Goal: Transaction & Acquisition: Purchase product/service

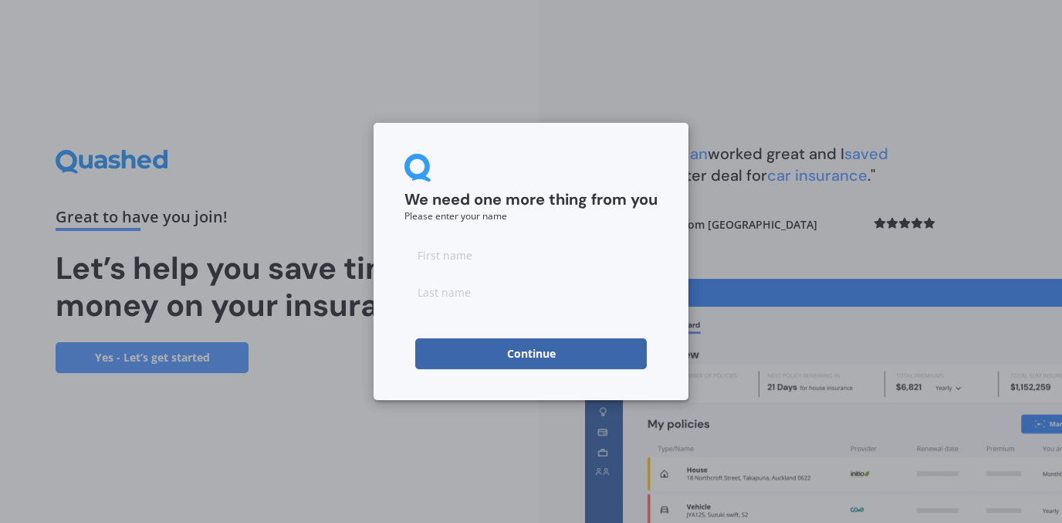
click at [417, 259] on input at bounding box center [531, 254] width 253 height 31
type input "[PERSON_NAME]"
click at [425, 293] on input at bounding box center [531, 291] width 253 height 31
type input "M"
click at [536, 360] on button "Continue" at bounding box center [531, 353] width 232 height 31
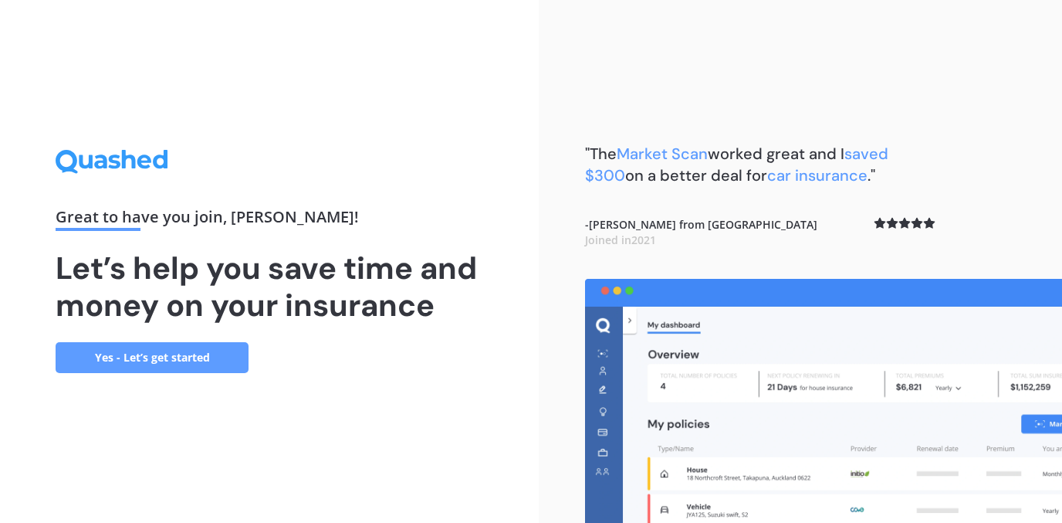
click at [169, 358] on link "Yes - Let’s get started" at bounding box center [152, 357] width 193 height 31
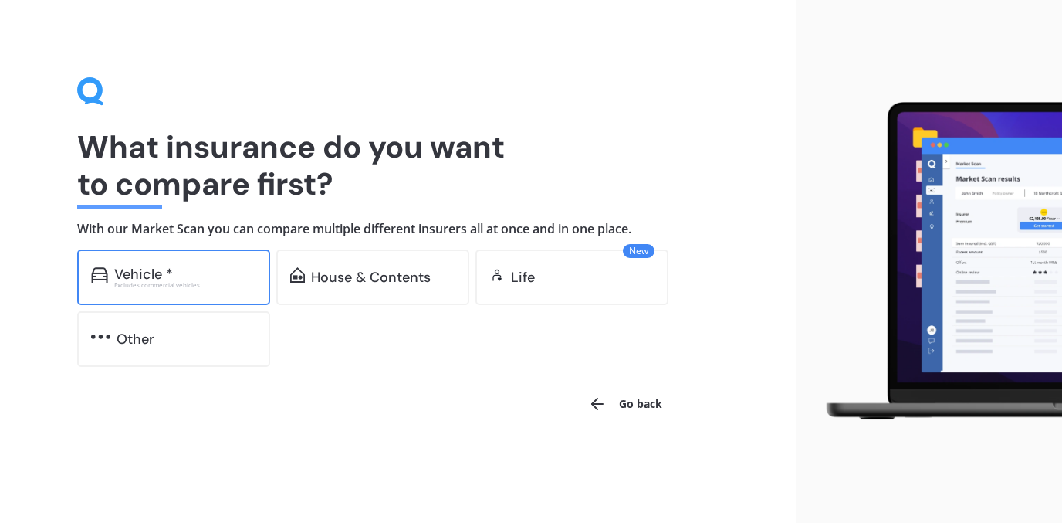
click at [198, 277] on div "Vehicle *" at bounding box center [185, 273] width 142 height 15
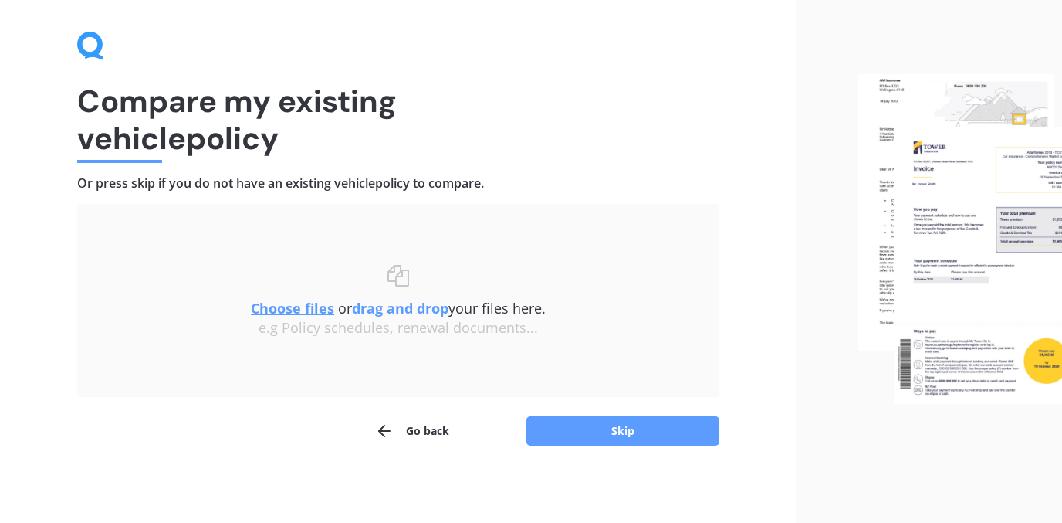
scroll to position [45, 0]
click at [636, 428] on button "Skip" at bounding box center [623, 431] width 193 height 29
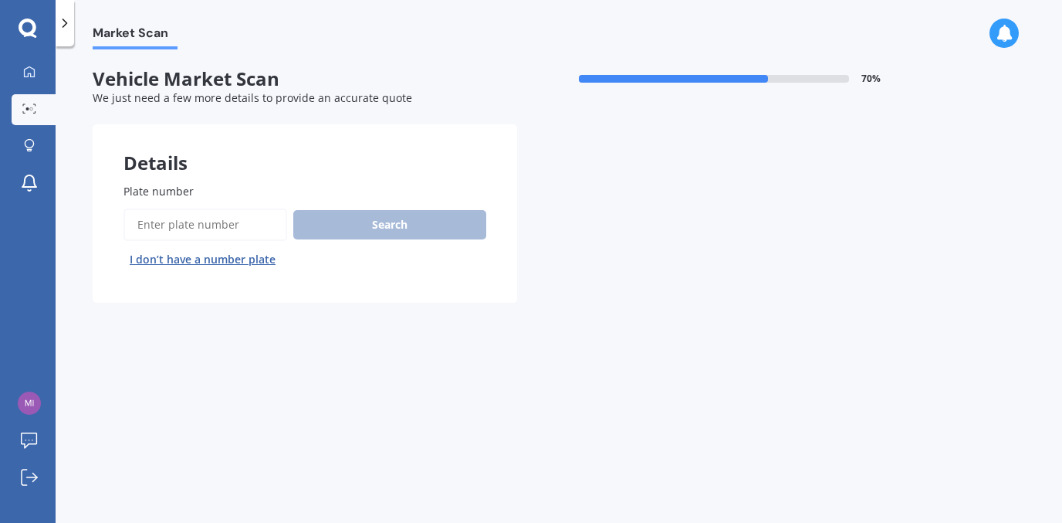
click at [344, 222] on div "Search I don’t have a number plate" at bounding box center [305, 239] width 363 height 63
click at [171, 224] on input "Plate number" at bounding box center [206, 224] width 164 height 32
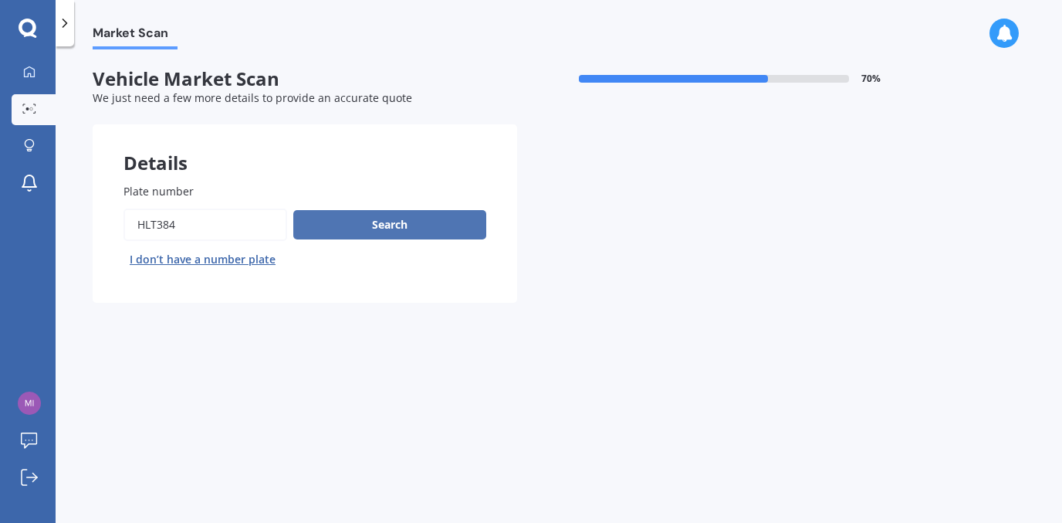
type input "HLT384"
click at [400, 222] on button "Search" at bounding box center [389, 224] width 193 height 29
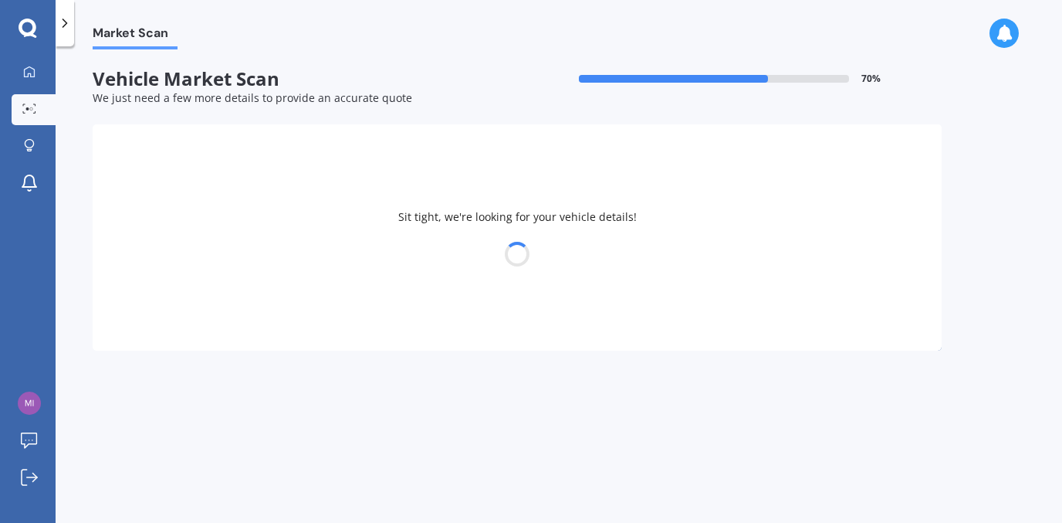
select select "FORD"
select select "KUGA"
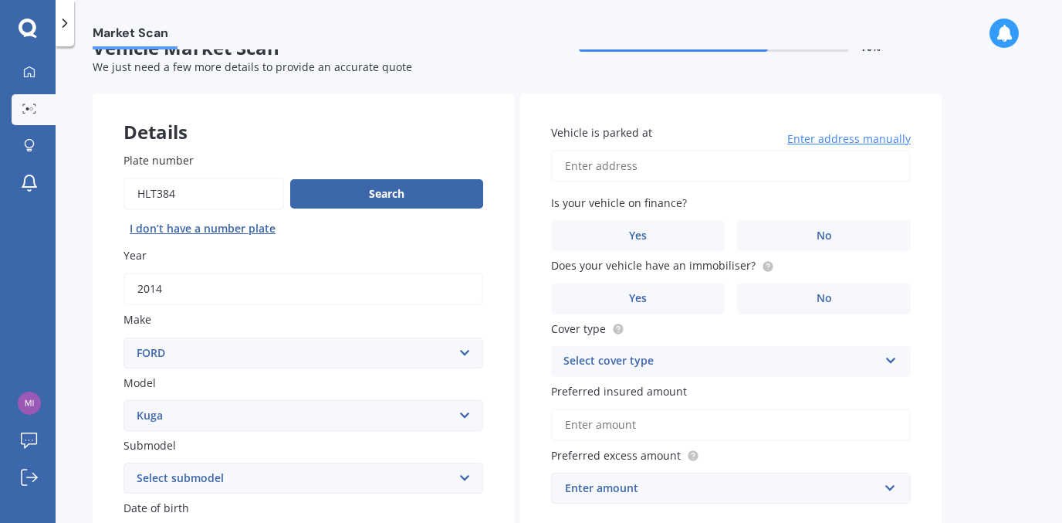
scroll to position [24, 0]
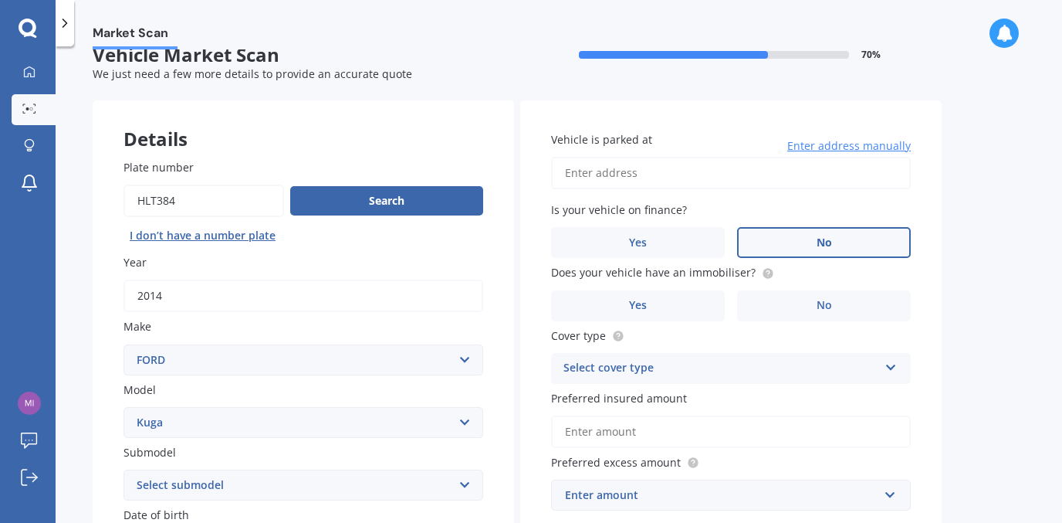
click at [825, 242] on span "No" at bounding box center [824, 242] width 15 height 13
click at [0, 0] on input "No" at bounding box center [0, 0] width 0 height 0
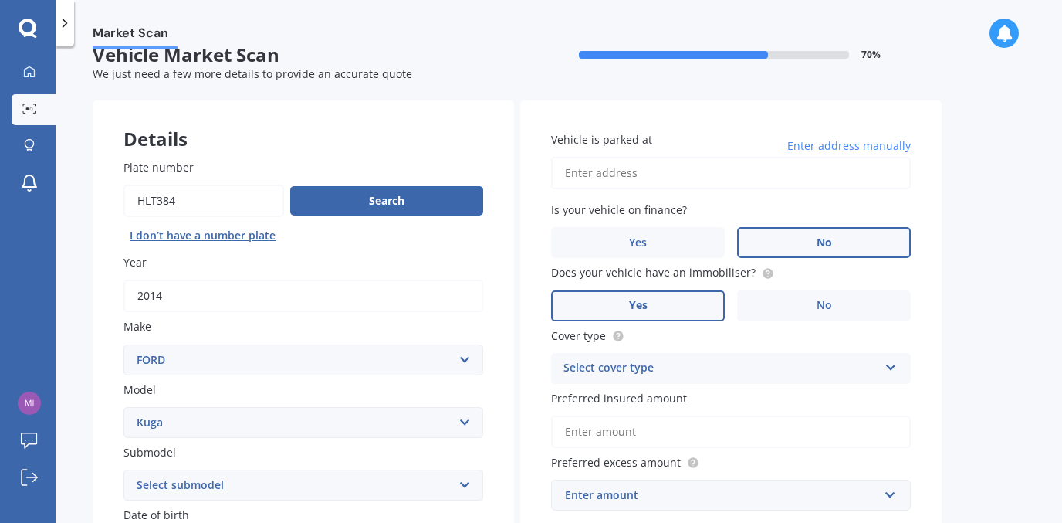
click at [643, 300] on span "Yes" at bounding box center [638, 305] width 19 height 13
click at [0, 0] on input "Yes" at bounding box center [0, 0] width 0 height 0
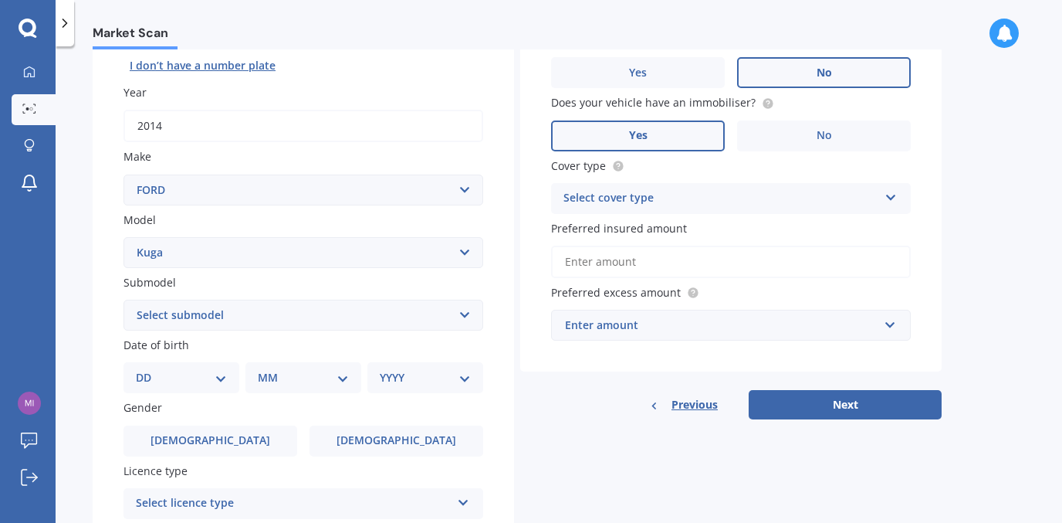
scroll to position [195, 0]
select select "01"
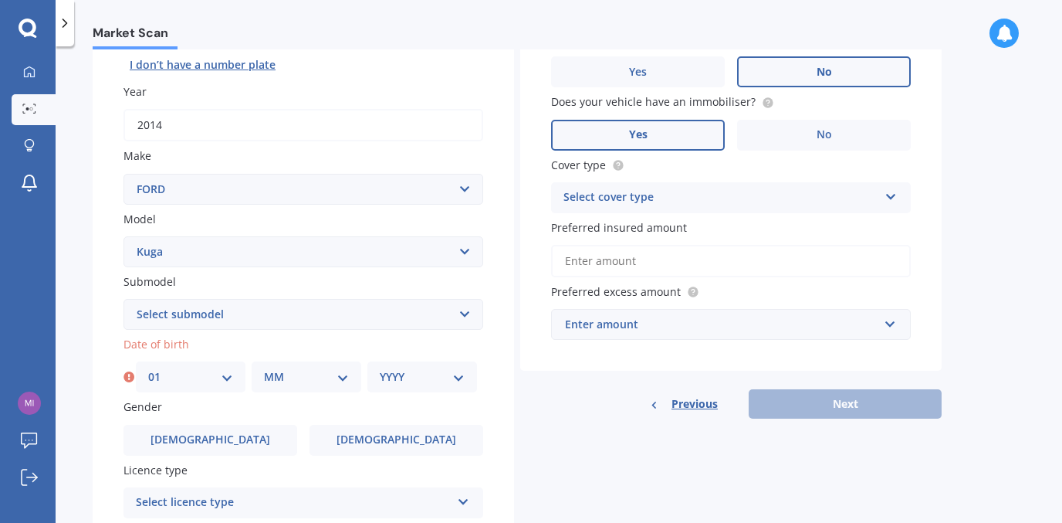
select select "01"
select select "1950"
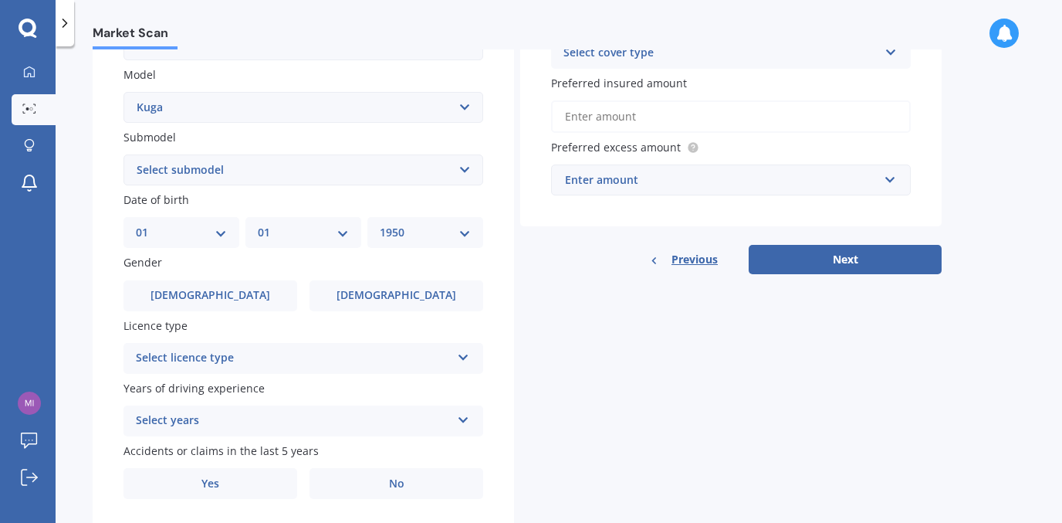
scroll to position [340, 0]
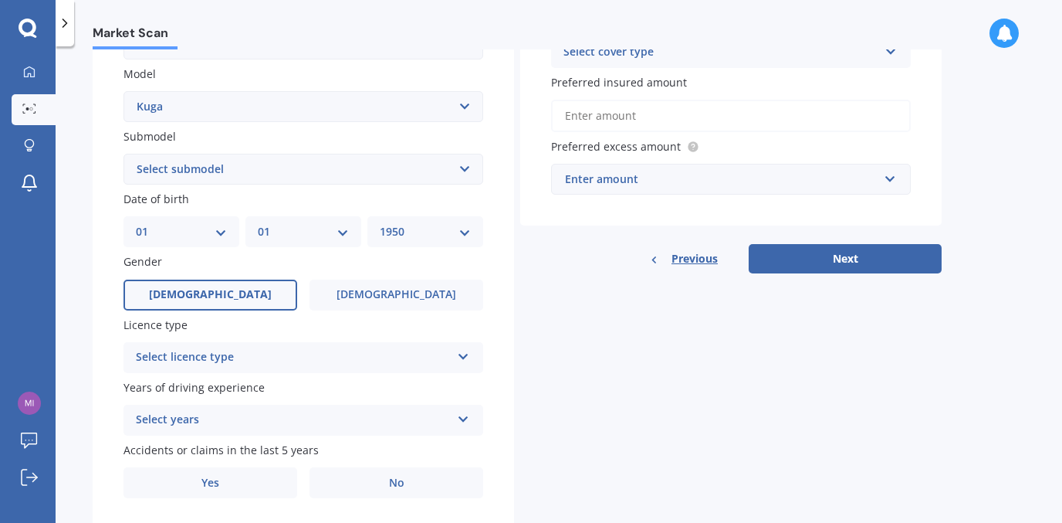
click at [229, 291] on label "[DEMOGRAPHIC_DATA]" at bounding box center [211, 294] width 174 height 31
click at [0, 0] on input "[DEMOGRAPHIC_DATA]" at bounding box center [0, 0] width 0 height 0
click at [465, 348] on icon at bounding box center [463, 353] width 13 height 11
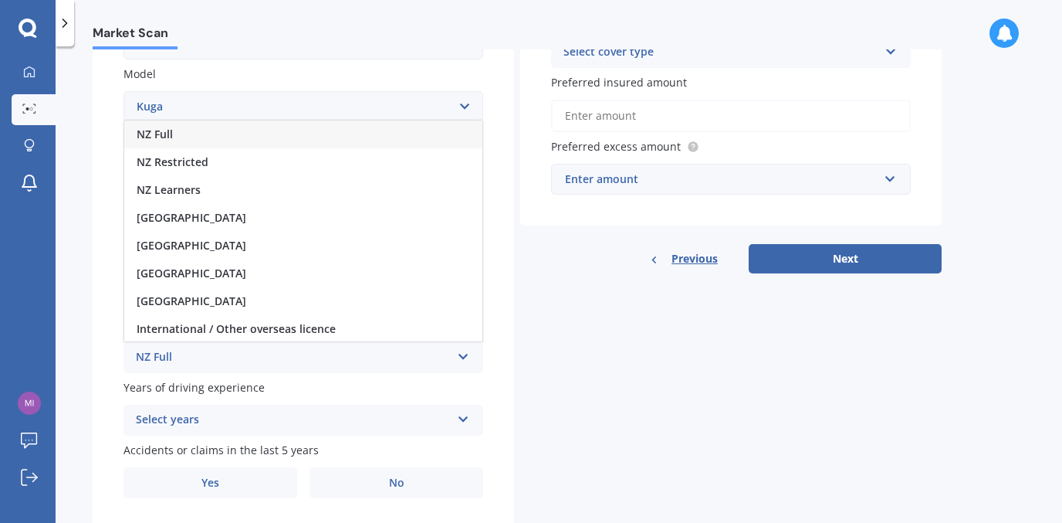
click at [150, 130] on span "NZ Full" at bounding box center [155, 134] width 36 height 15
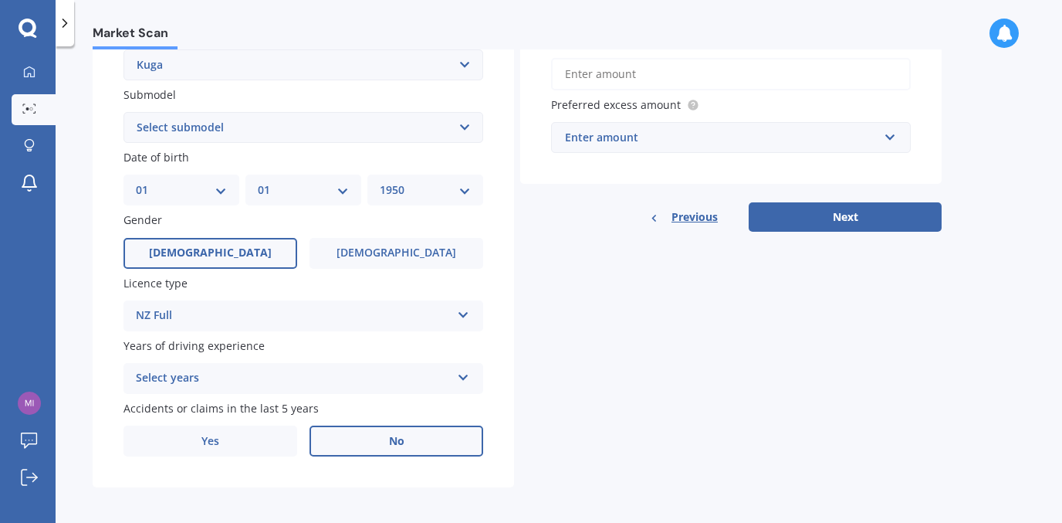
scroll to position [381, 0]
click at [402, 436] on span "No" at bounding box center [396, 441] width 15 height 13
click at [0, 0] on input "No" at bounding box center [0, 0] width 0 height 0
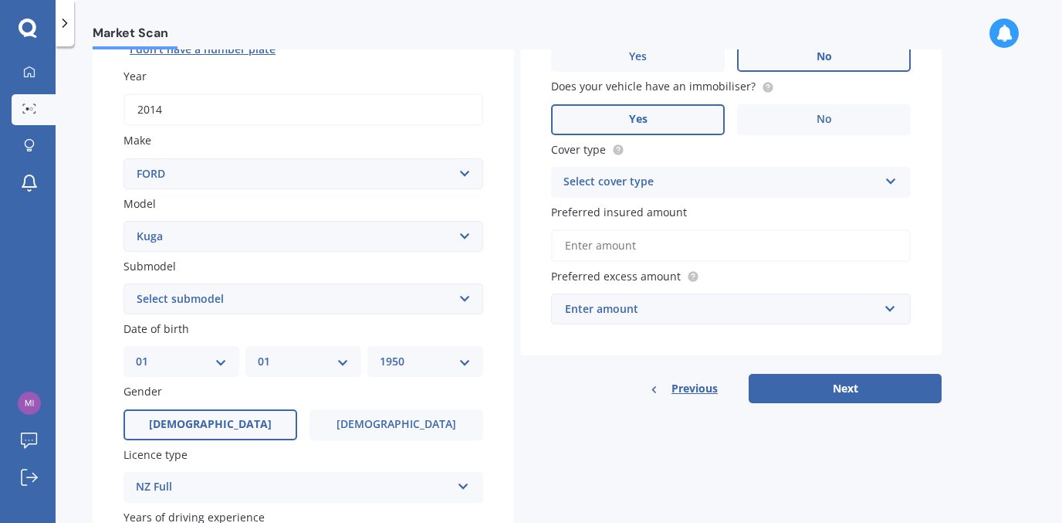
scroll to position [225, 0]
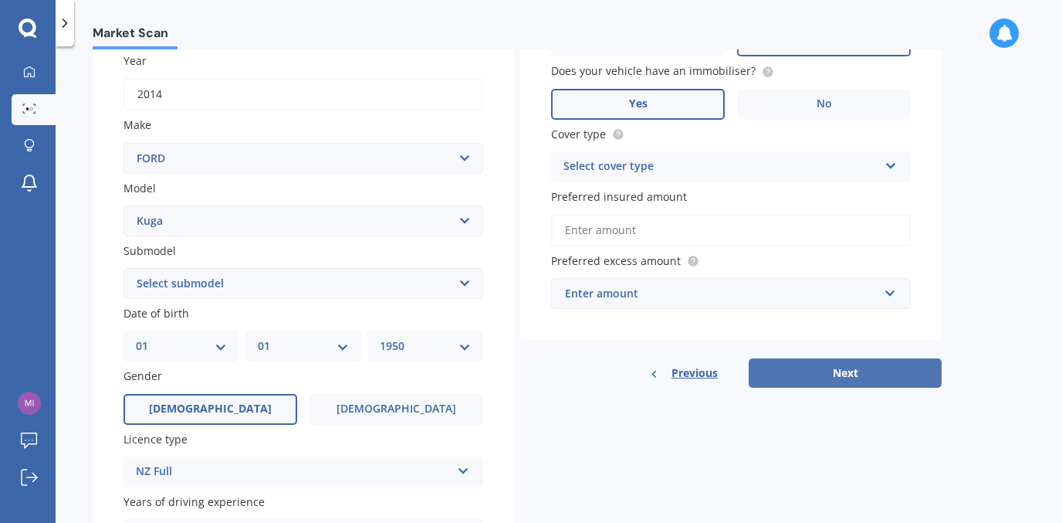
click at [880, 369] on button "Next" at bounding box center [845, 372] width 193 height 29
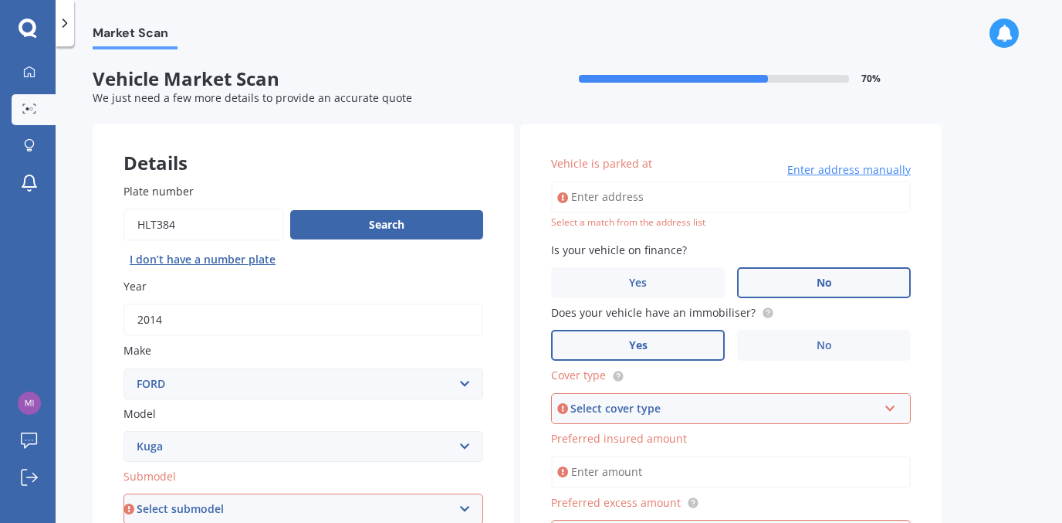
scroll to position [0, 0]
click at [591, 219] on div "Select a match from the address list" at bounding box center [731, 222] width 360 height 13
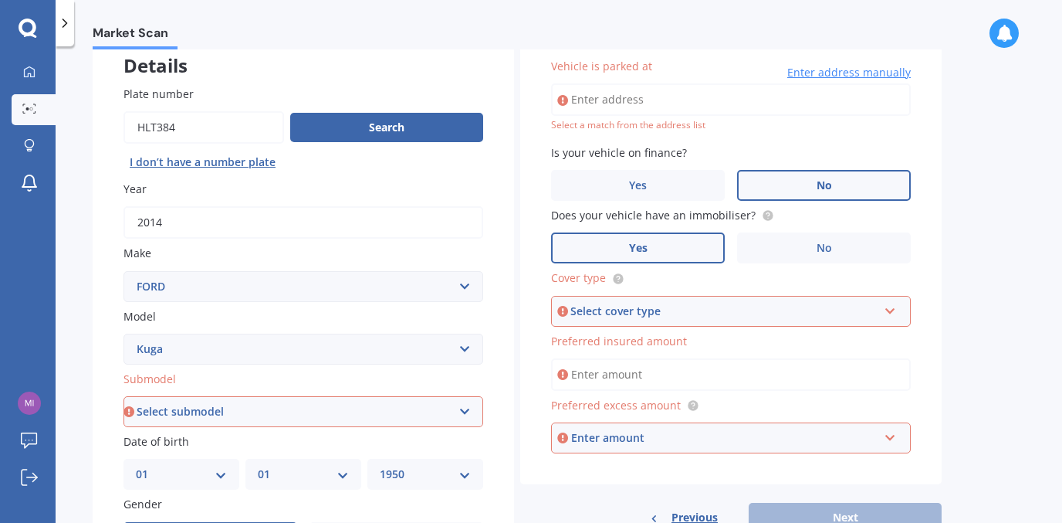
scroll to position [80, 0]
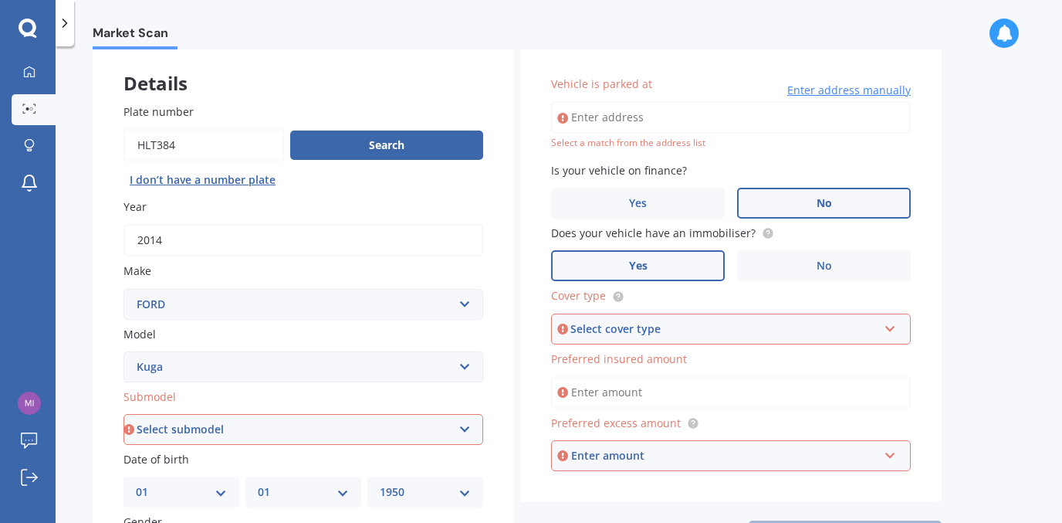
click at [598, 116] on input "Vehicle is parked at" at bounding box center [731, 117] width 360 height 32
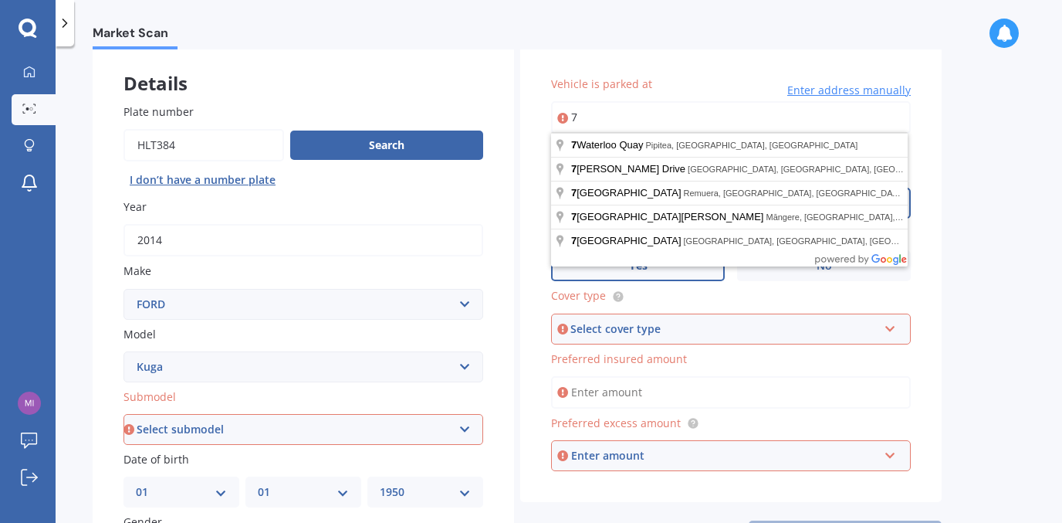
type input "7"
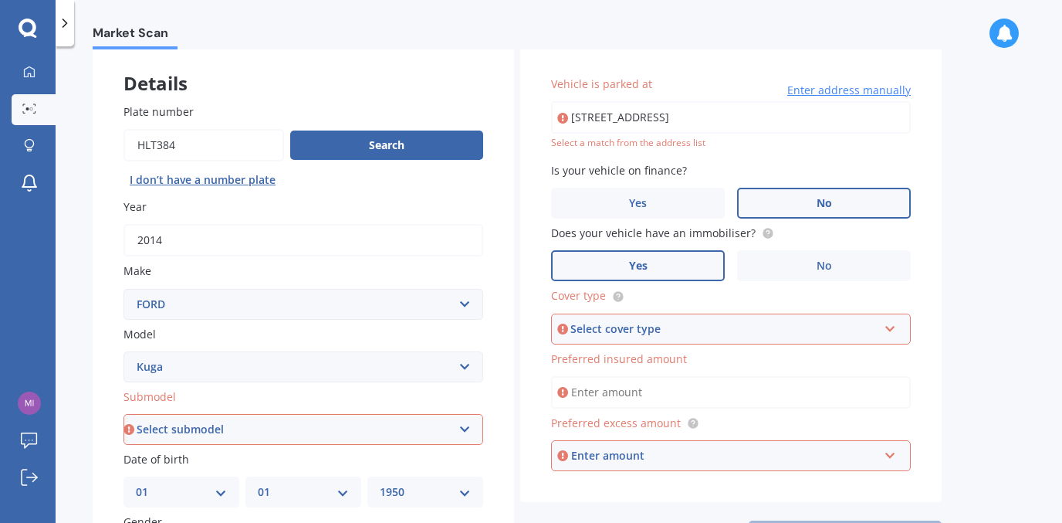
type input "[STREET_ADDRESS]"
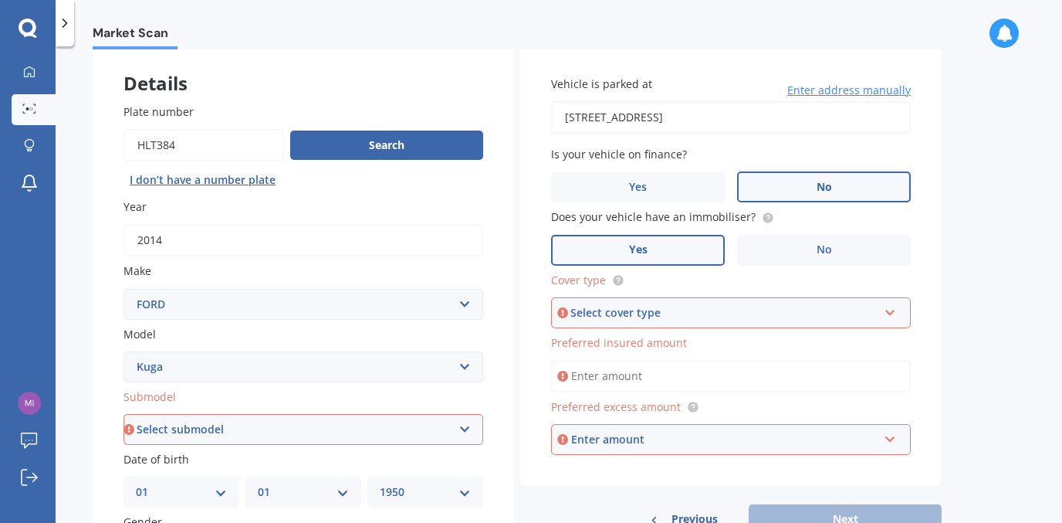
click at [892, 310] on icon at bounding box center [890, 309] width 13 height 11
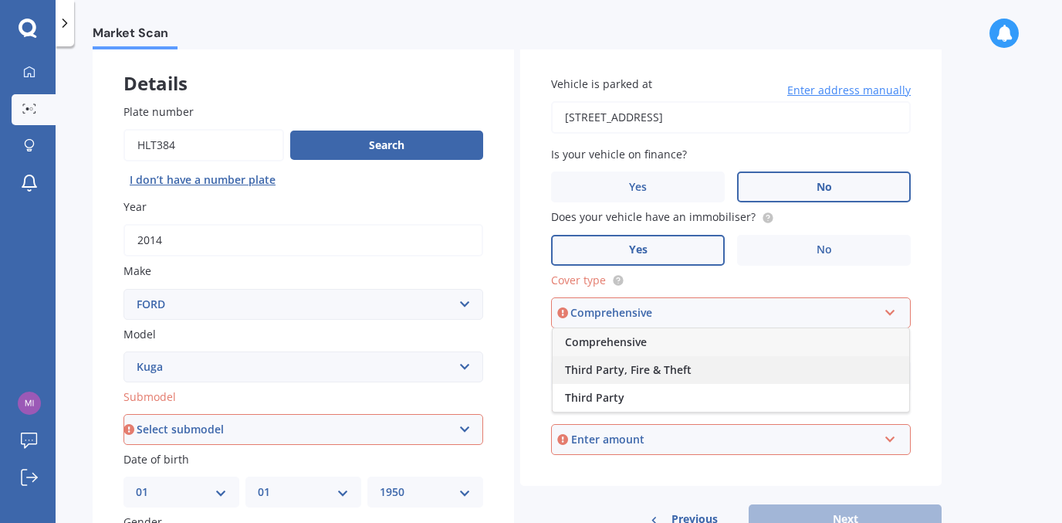
click at [766, 363] on div "Third Party, Fire & Theft" at bounding box center [731, 370] width 357 height 28
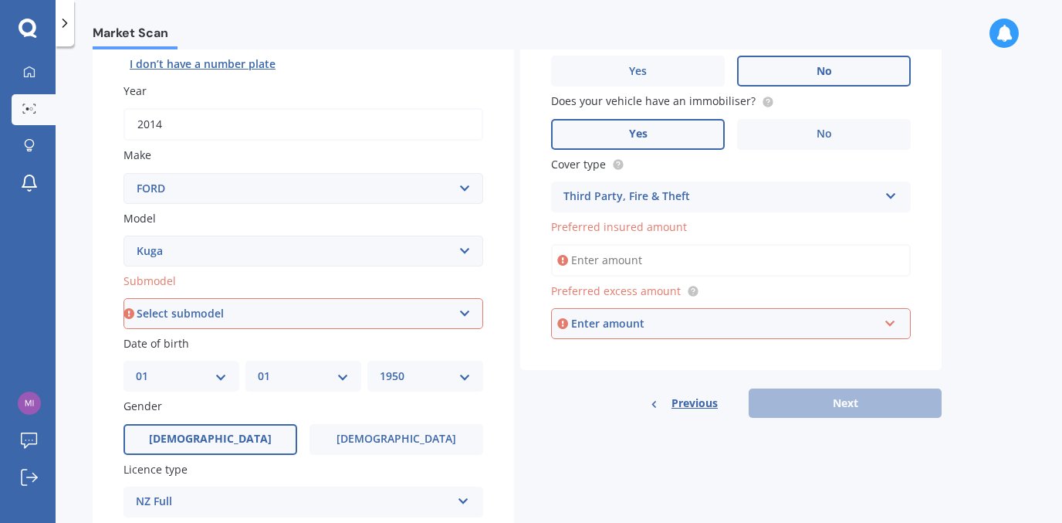
scroll to position [209, 0]
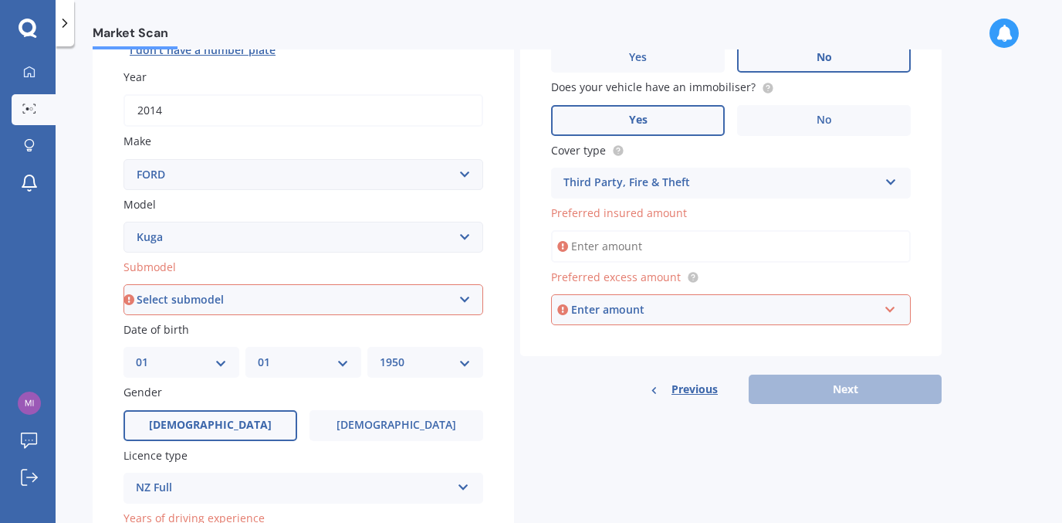
click at [613, 244] on input "Preferred insured amount" at bounding box center [731, 246] width 360 height 32
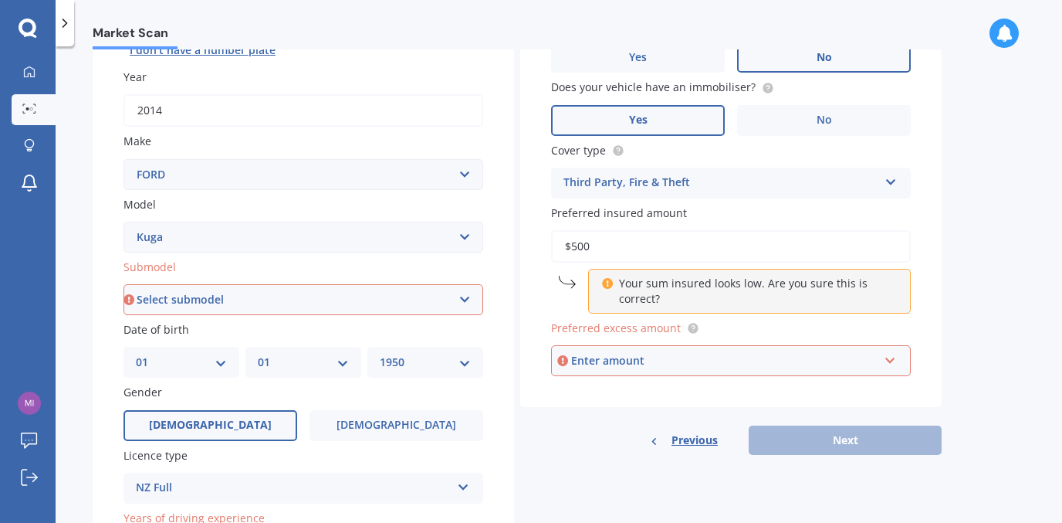
type input "$5,000"
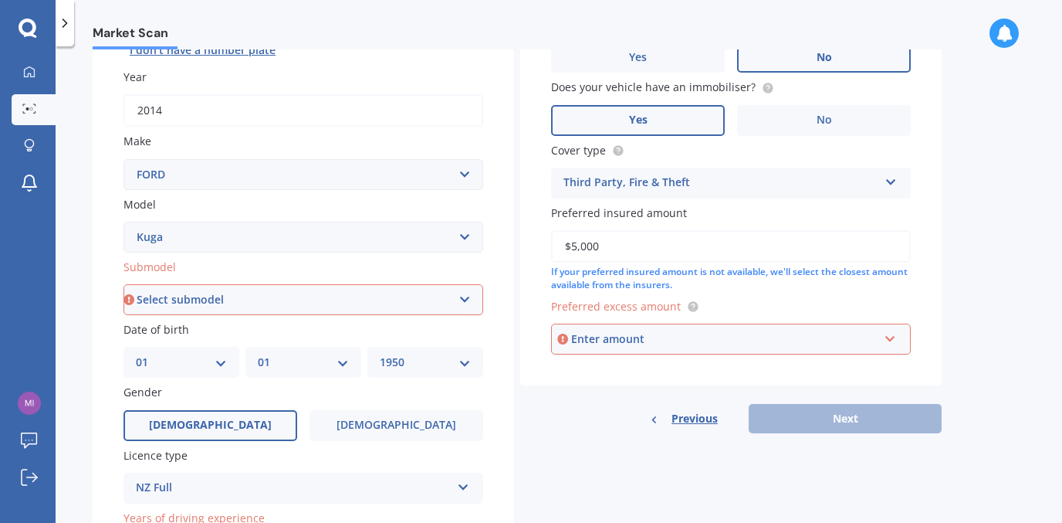
click at [667, 334] on div "Enter amount" at bounding box center [724, 338] width 307 height 17
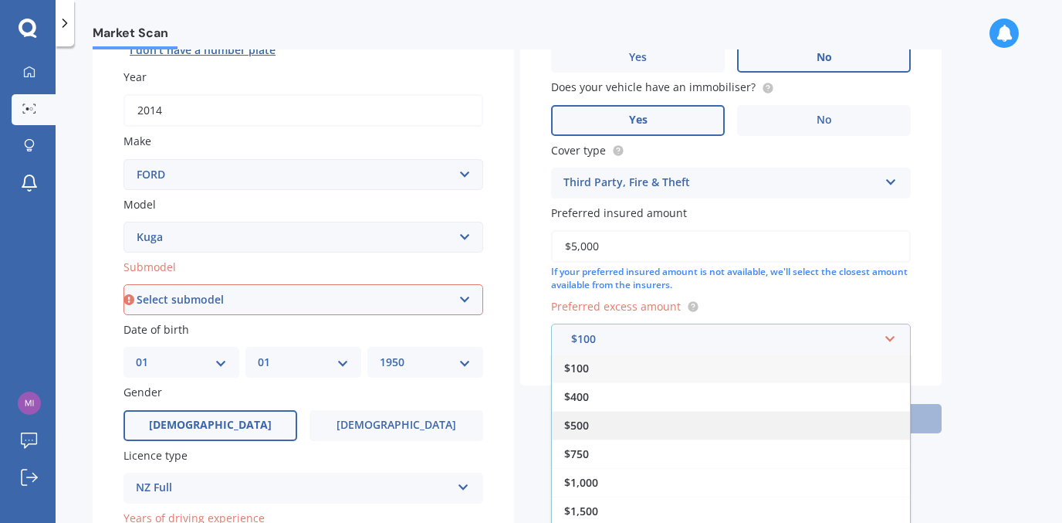
click at [595, 426] on div "$500" at bounding box center [731, 425] width 358 height 29
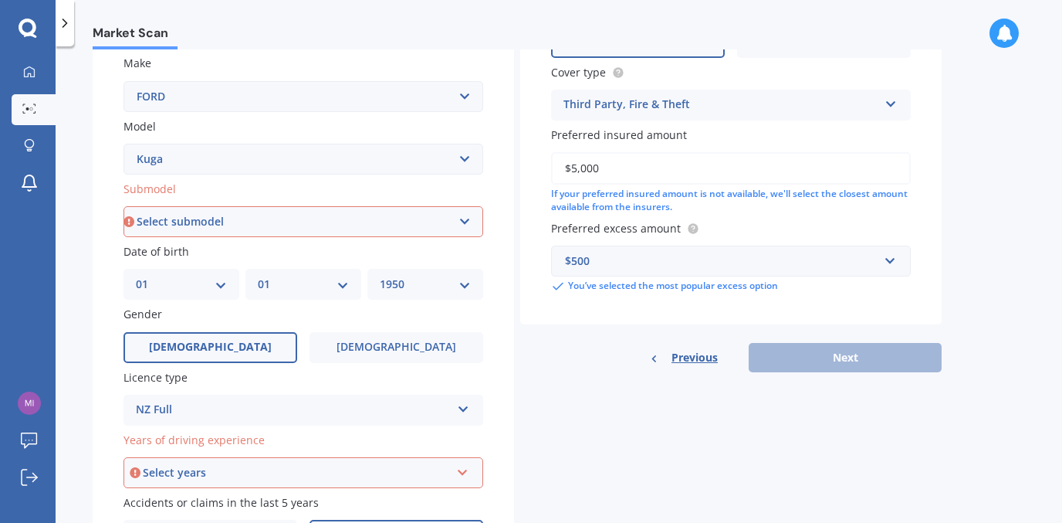
scroll to position [299, 0]
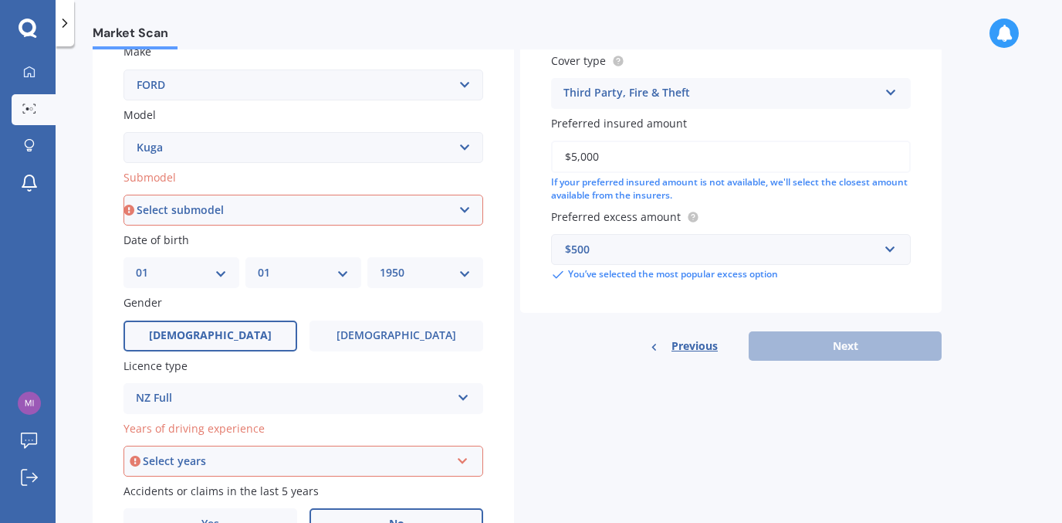
click at [833, 344] on div "Previous Next" at bounding box center [731, 345] width 422 height 29
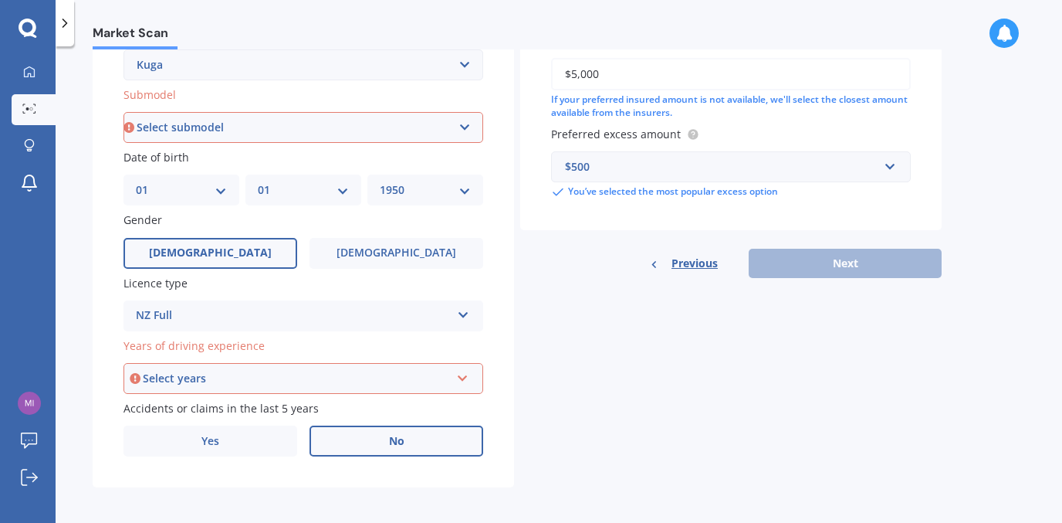
scroll to position [381, 0]
click at [466, 372] on icon at bounding box center [462, 376] width 13 height 11
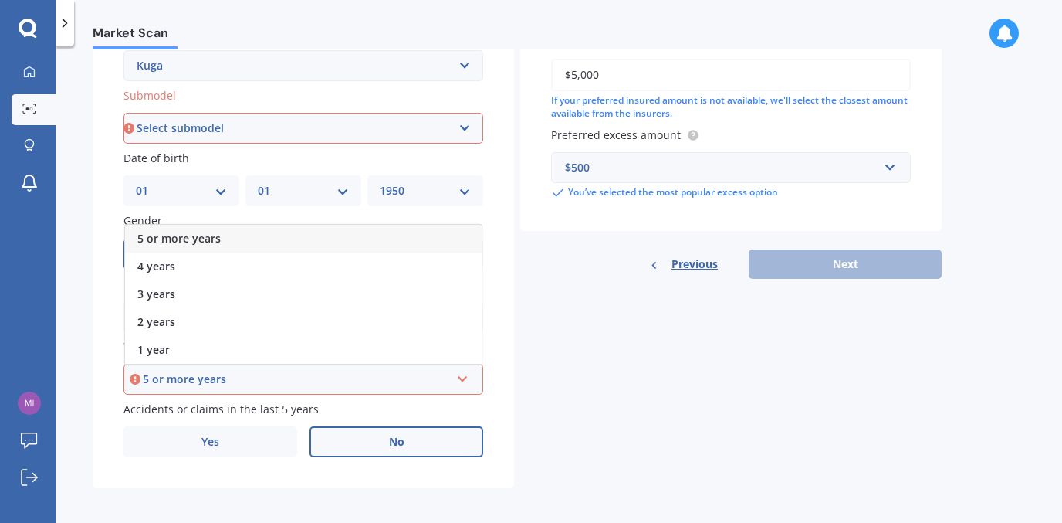
click at [173, 232] on span "5 or more years" at bounding box center [178, 238] width 83 height 15
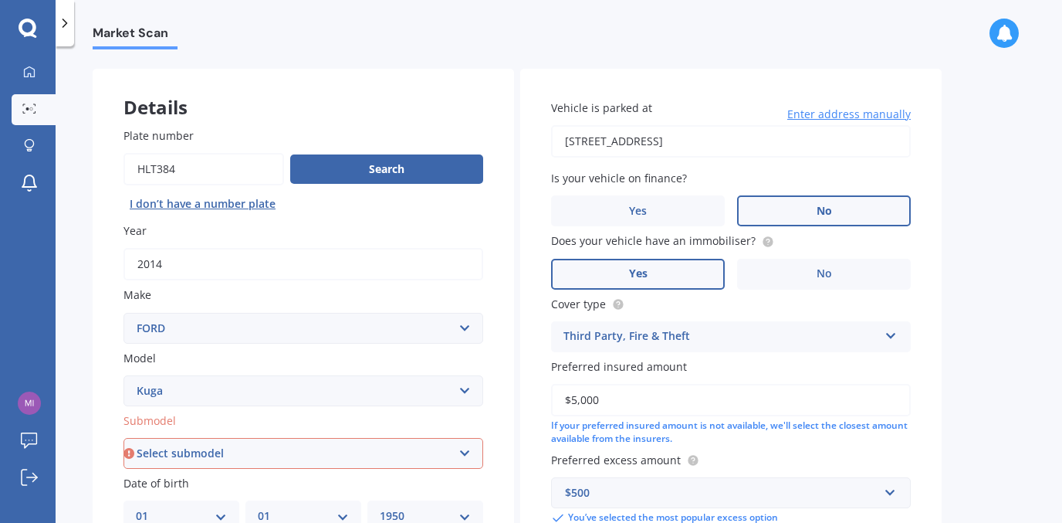
scroll to position [174, 0]
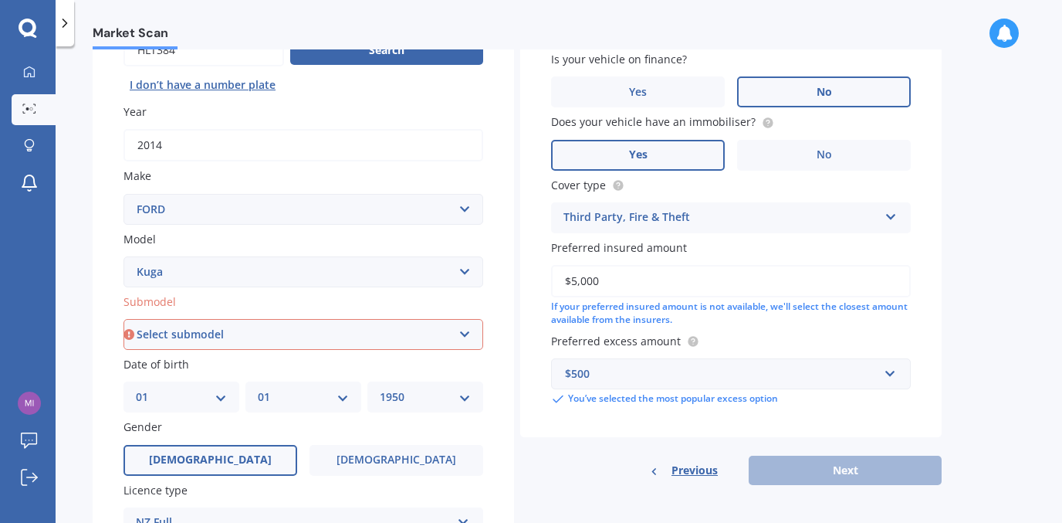
select select "TITANIUM DIESEL"
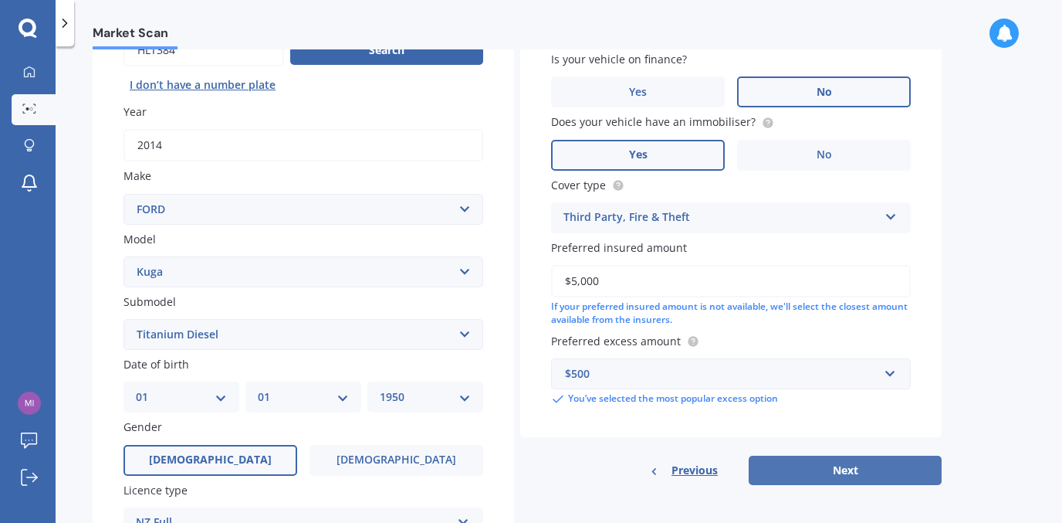
click at [869, 467] on button "Next" at bounding box center [845, 470] width 193 height 29
select select "01"
select select "1950"
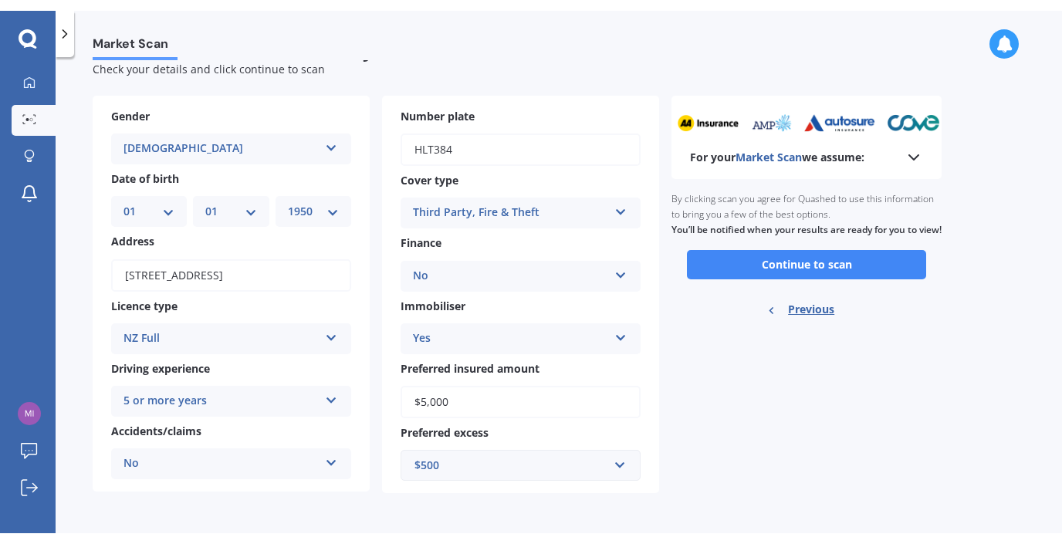
scroll to position [0, 0]
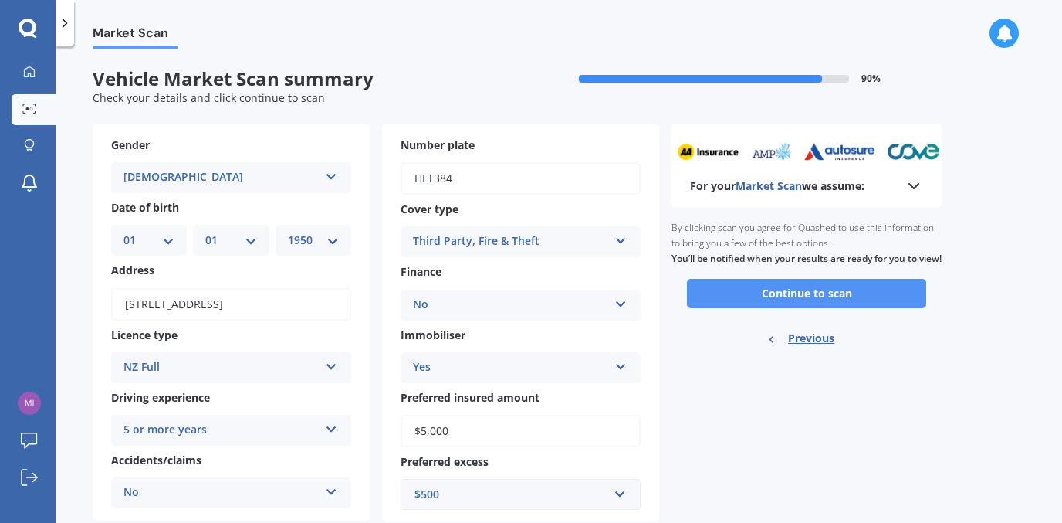
click at [753, 301] on button "Continue to scan" at bounding box center [806, 293] width 239 height 29
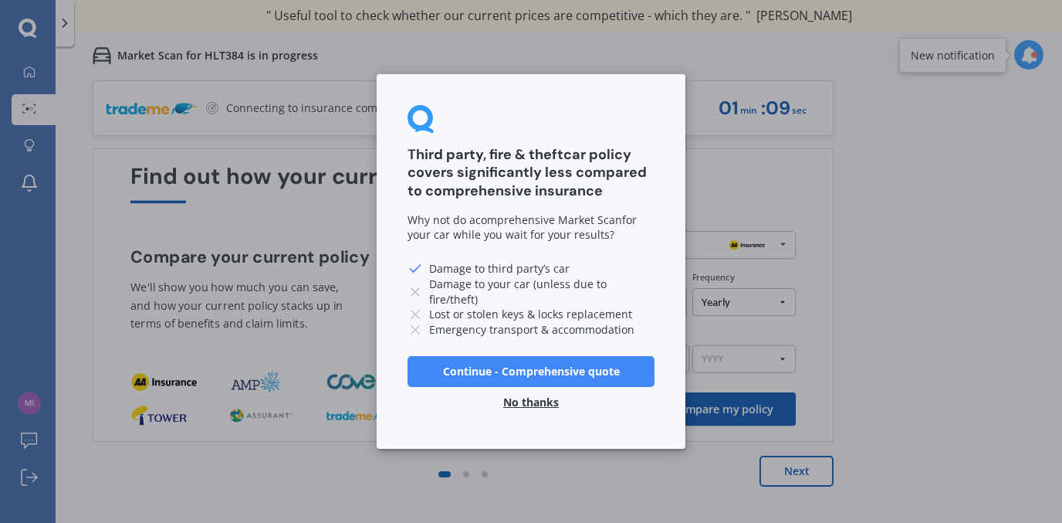
click at [563, 371] on button "Continue - Comprehensive quote" at bounding box center [531, 371] width 247 height 31
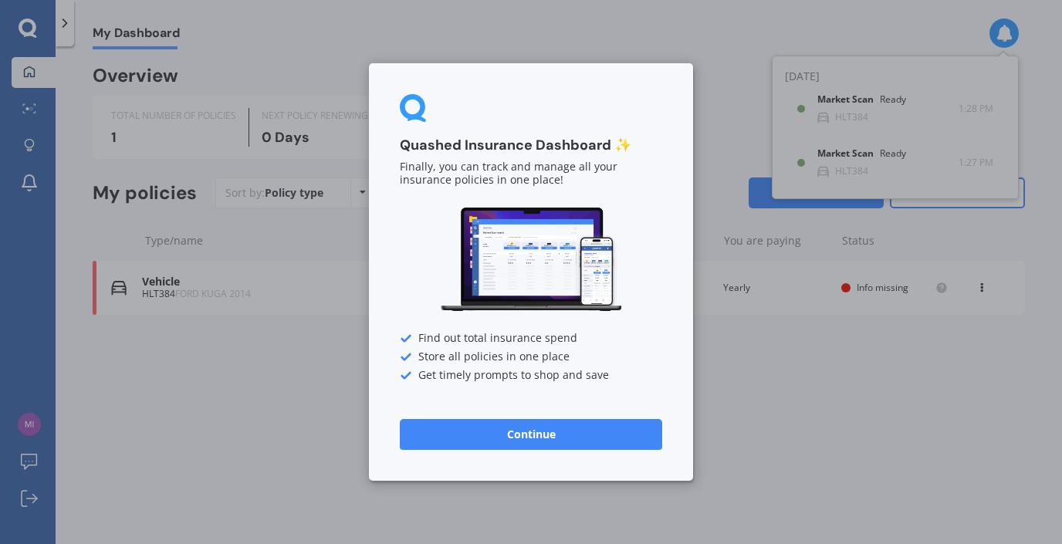
click at [334, 330] on div "Quashed Insurance Dashboard ✨ Finally, you can track and manage all your insura…" at bounding box center [531, 272] width 1062 height 544
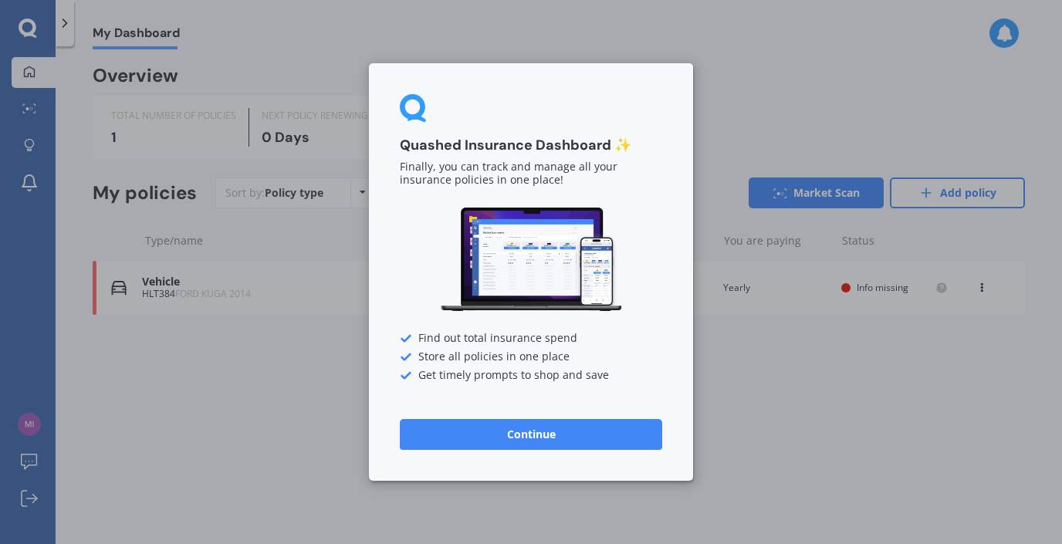
click at [569, 432] on button "Continue" at bounding box center [531, 434] width 263 height 31
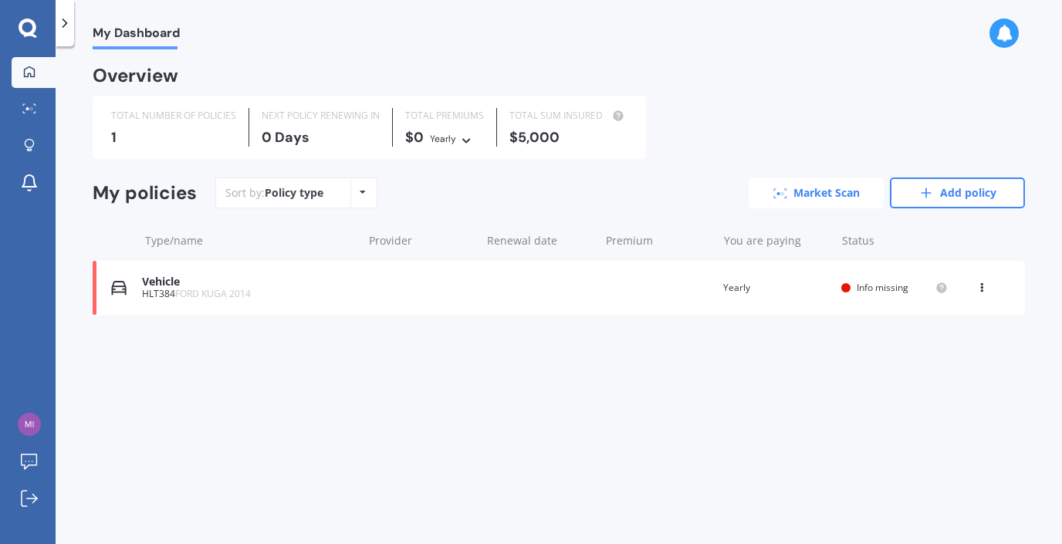
click at [799, 191] on link "Market Scan" at bounding box center [816, 193] width 135 height 31
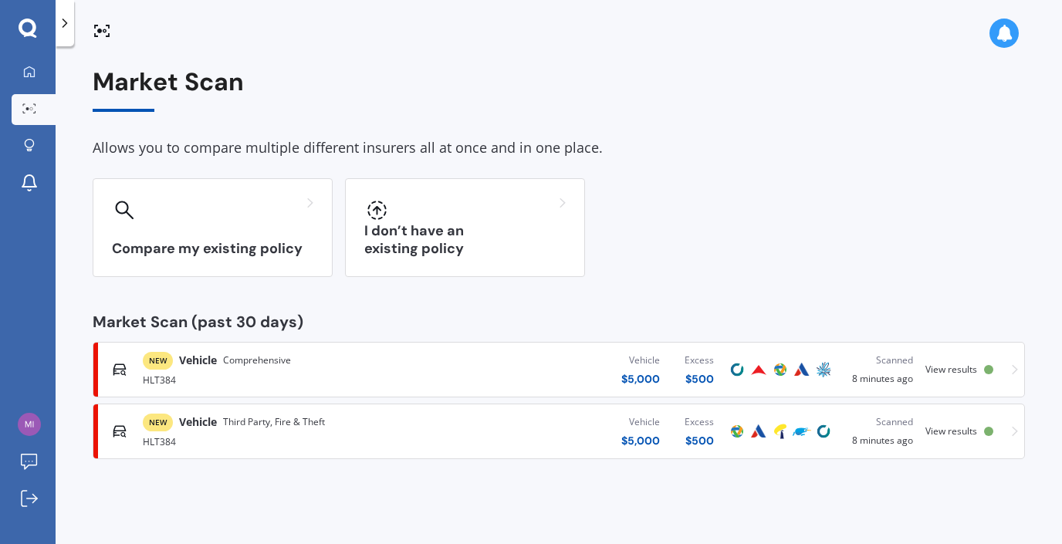
click at [1015, 429] on icon at bounding box center [1015, 431] width 6 height 11
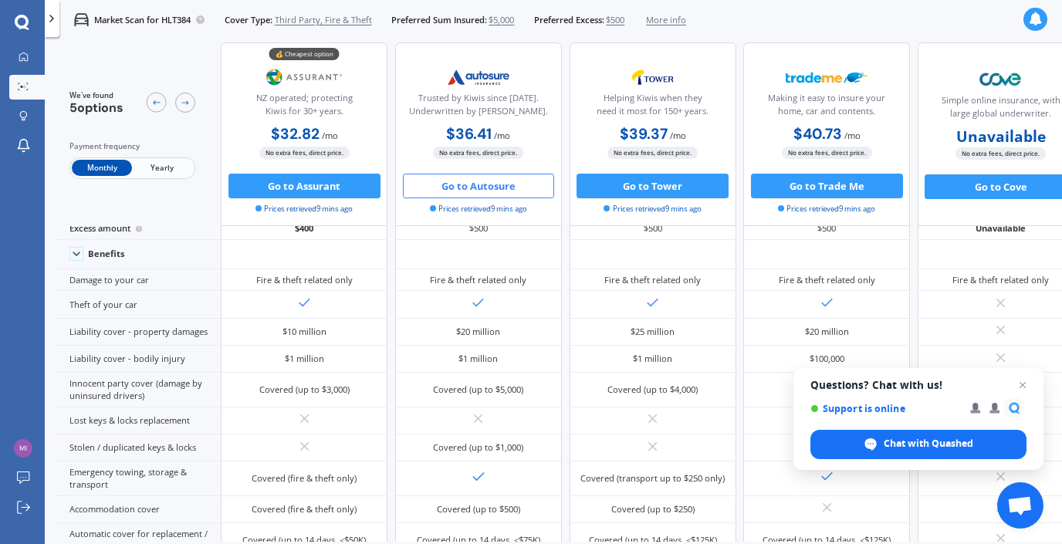
click at [550, 186] on button "Go to Autosure" at bounding box center [479, 186] width 152 height 25
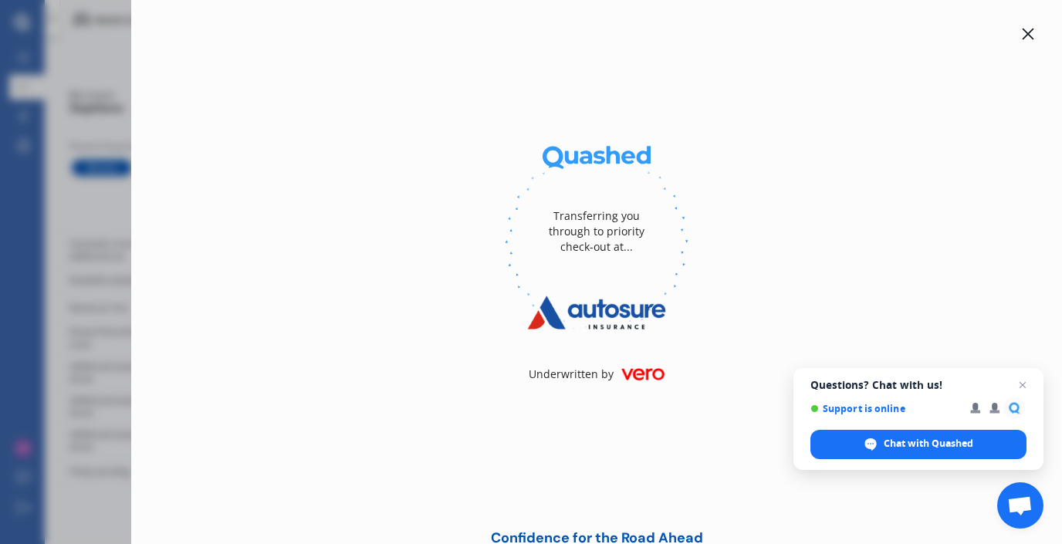
scroll to position [512, 0]
click at [1022, 34] on icon at bounding box center [1028, 34] width 12 height 12
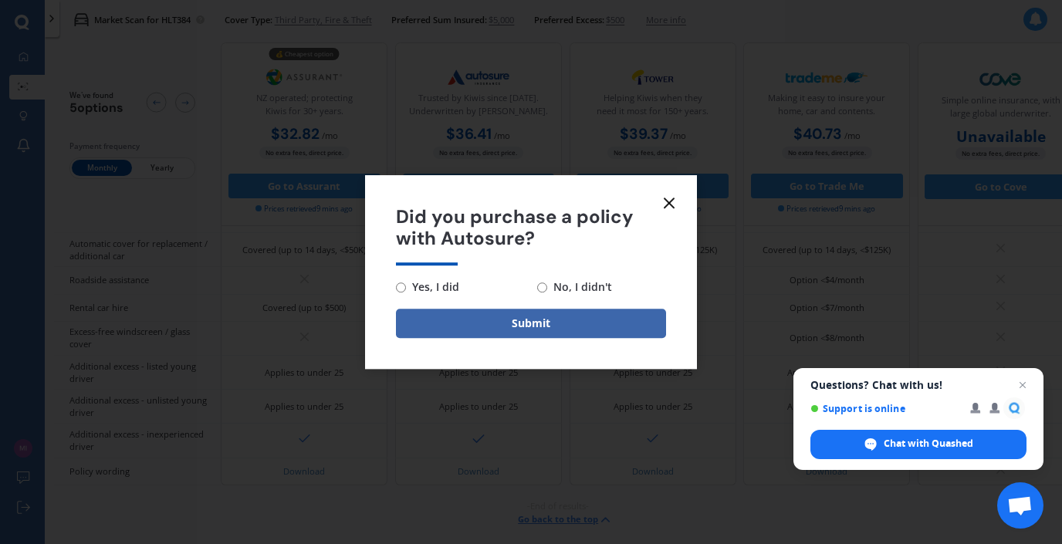
click at [669, 200] on icon at bounding box center [669, 203] width 19 height 19
